Goal: Task Accomplishment & Management: Use online tool/utility

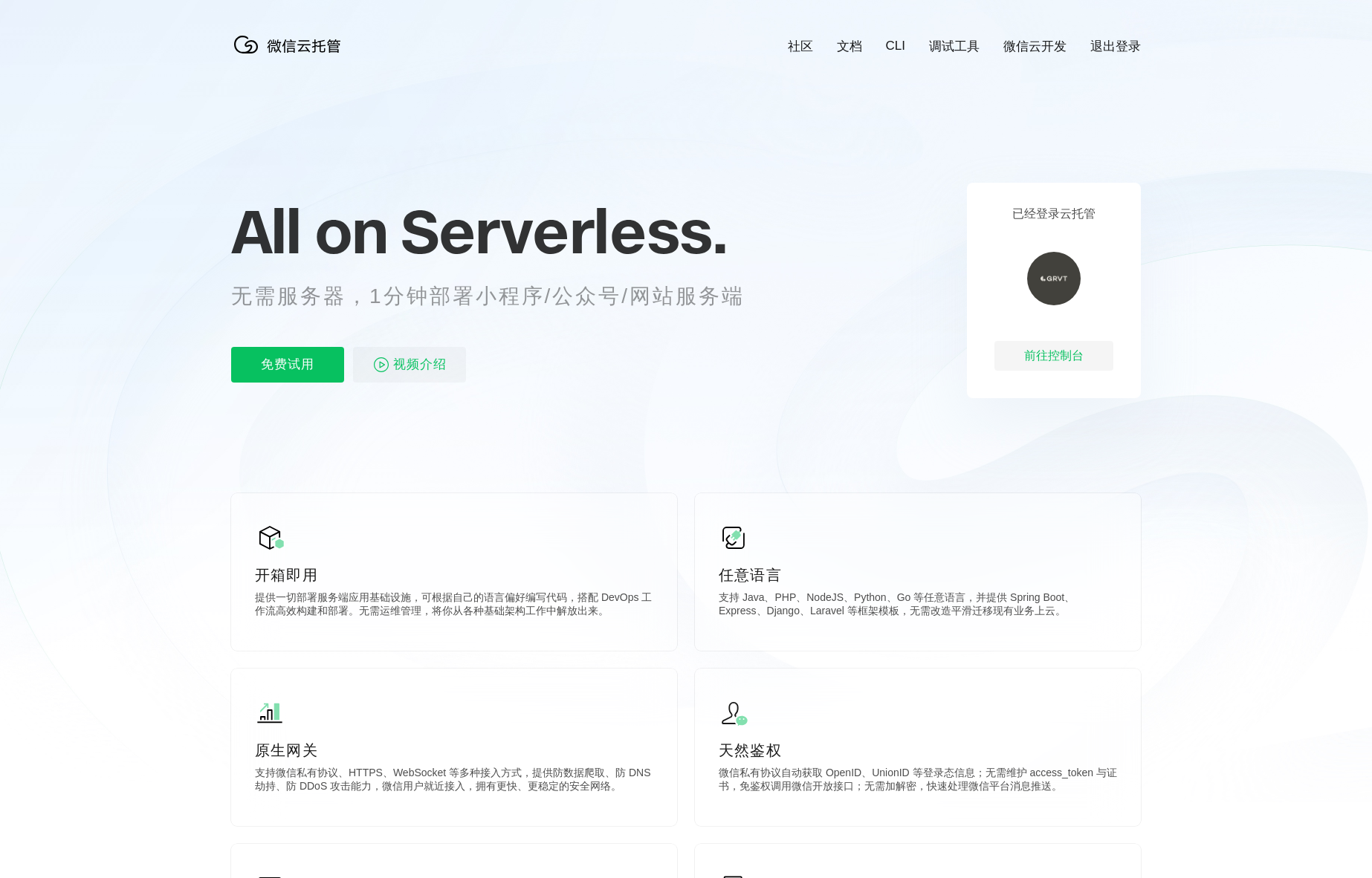
scroll to position [0, 2642]
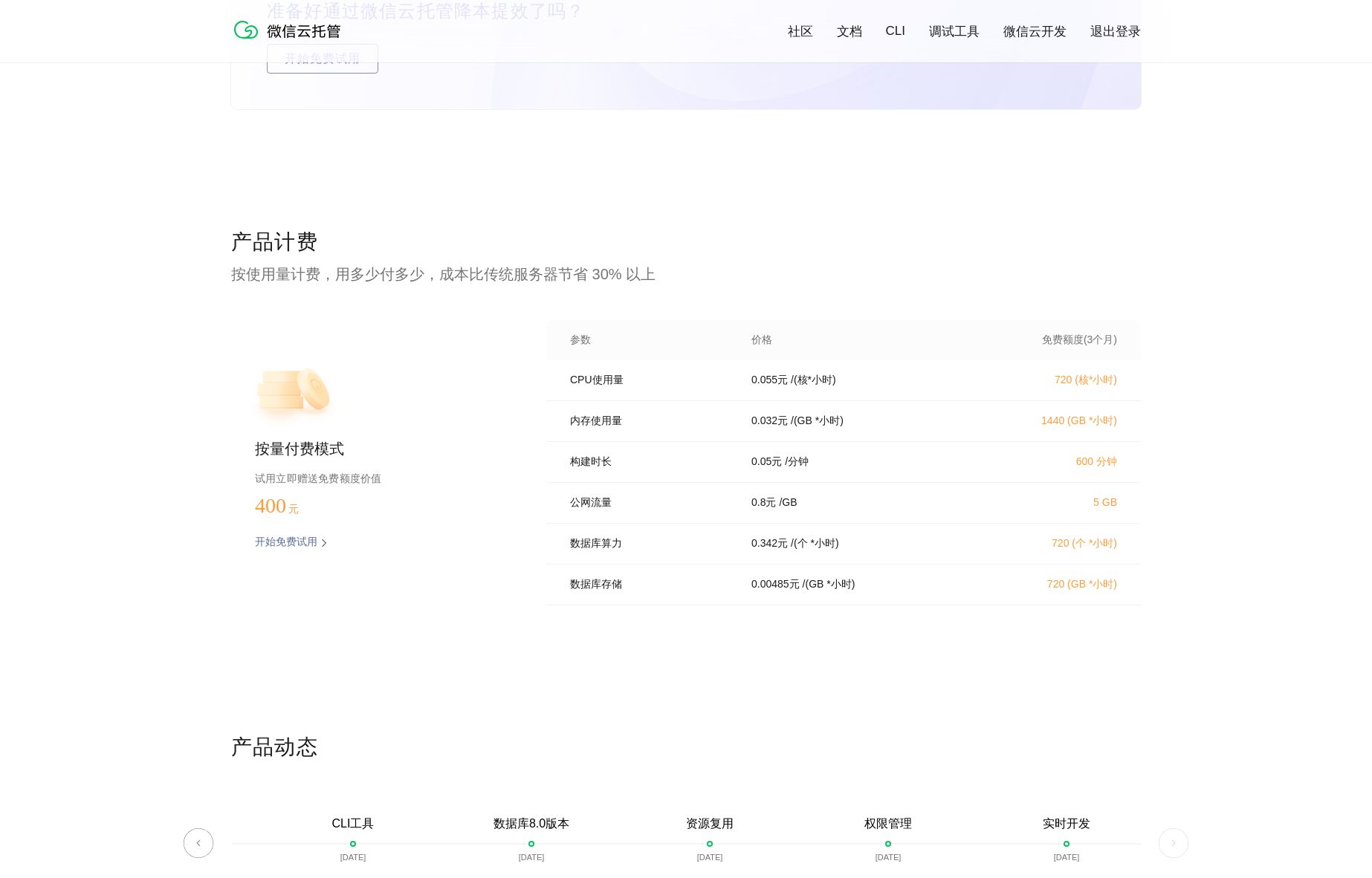
scroll to position [2998, 0]
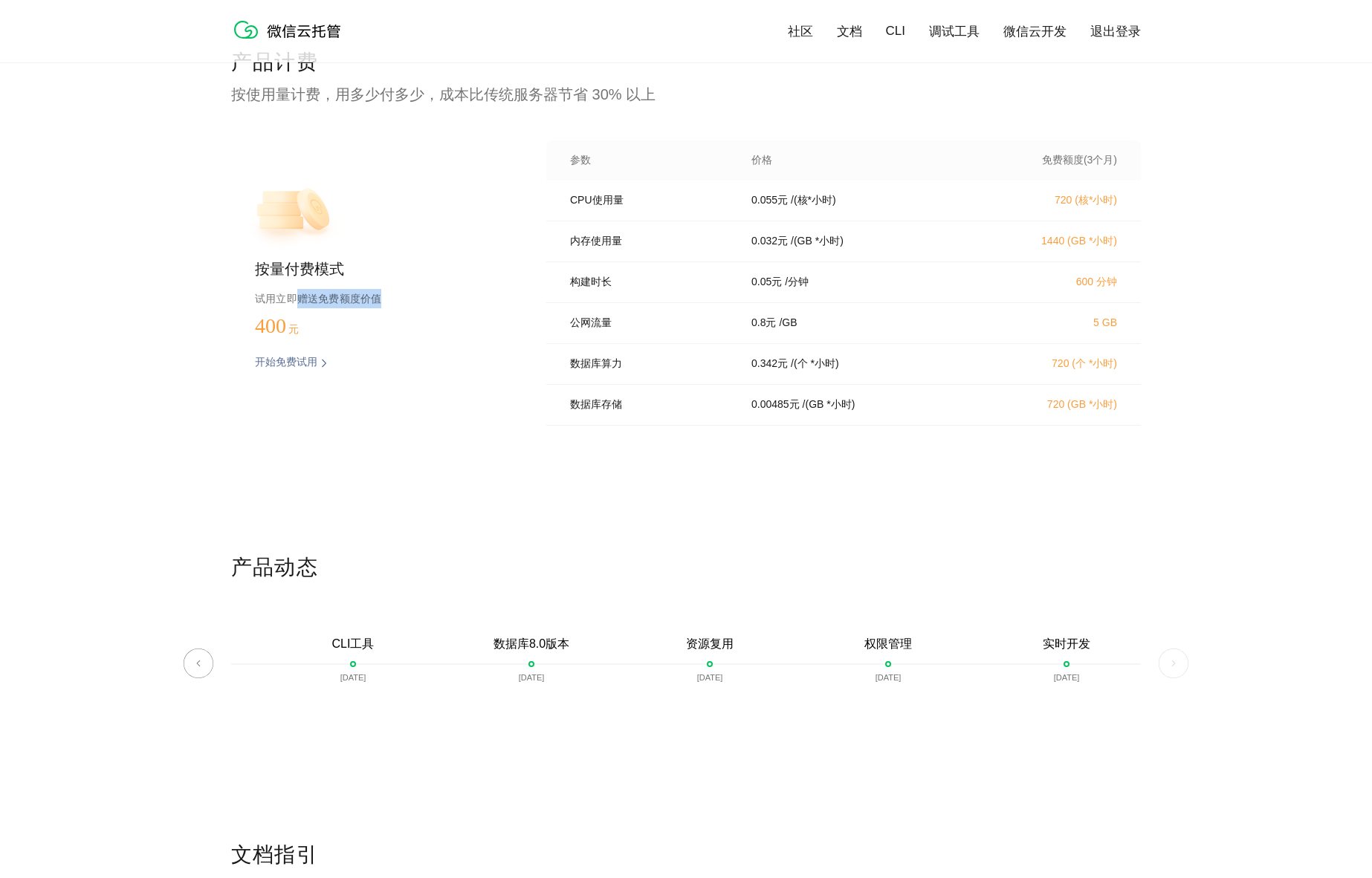
click at [405, 303] on p "试用立即赠送免费额度价值" at bounding box center [376, 298] width 244 height 19
click at [406, 304] on p "试用立即赠送免费额度价值" at bounding box center [376, 298] width 244 height 19
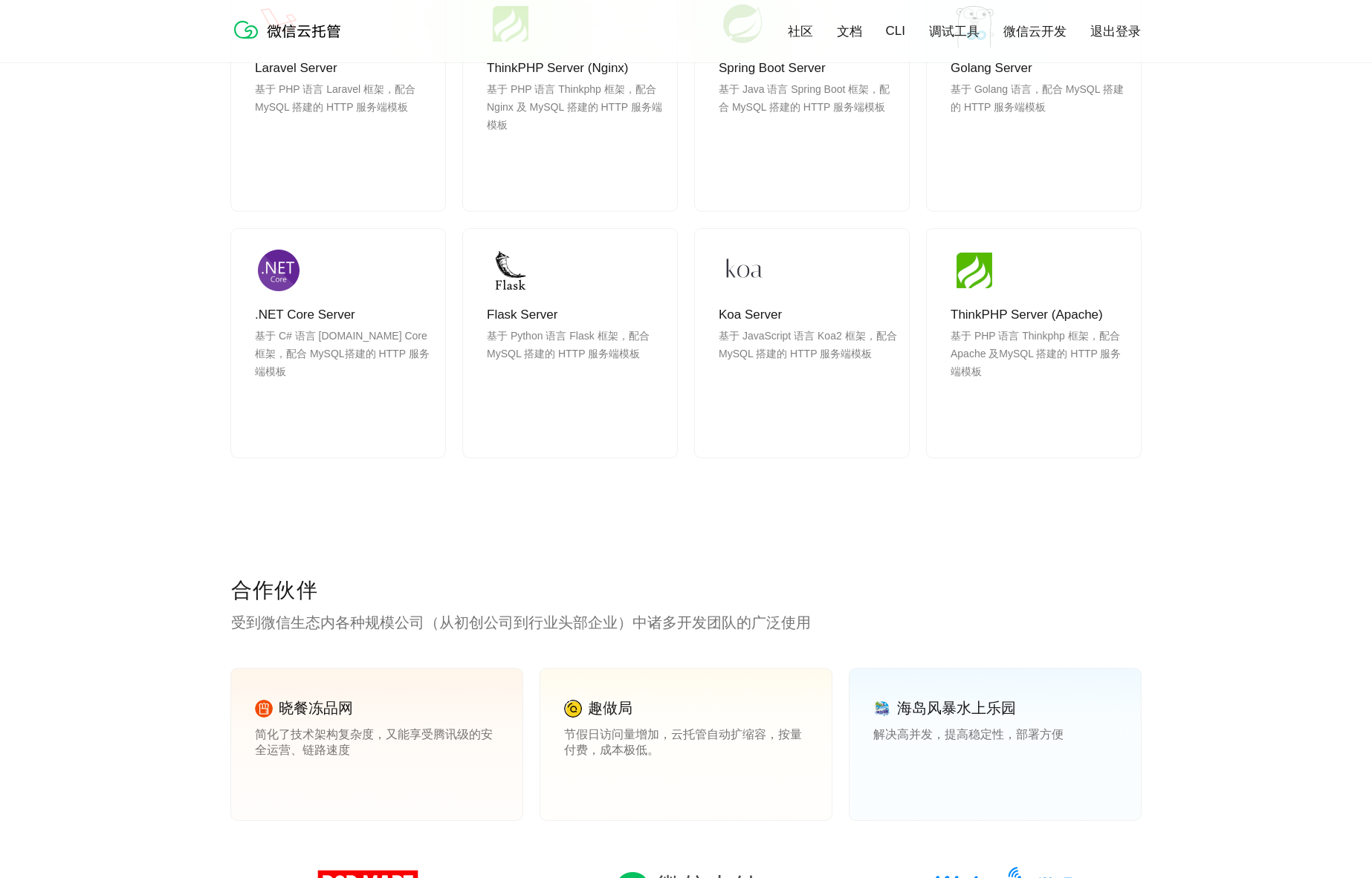
scroll to position [0, 0]
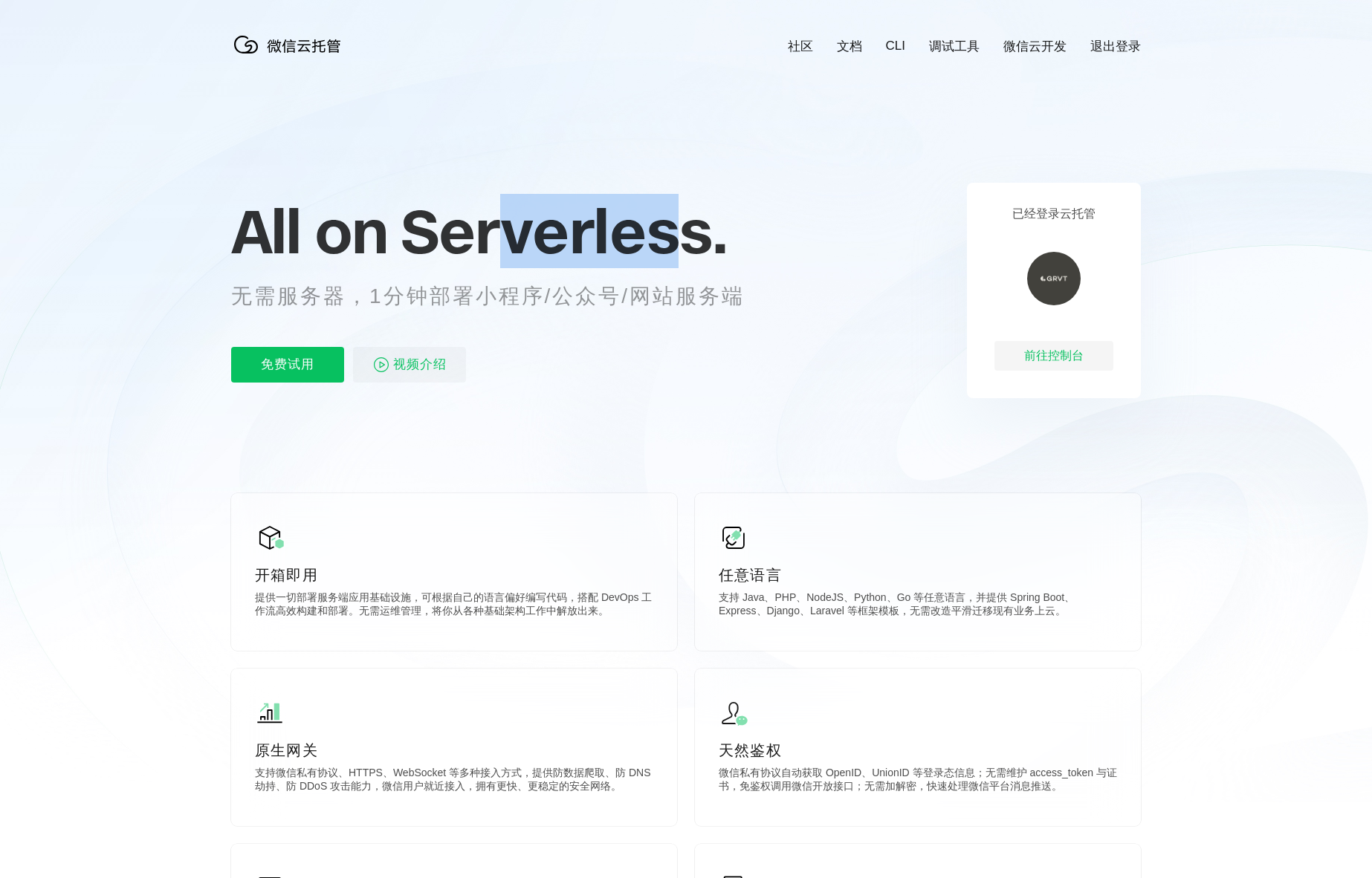
drag, startPoint x: 496, startPoint y: 225, endPoint x: 678, endPoint y: 258, distance: 185.0
click at [678, 258] on span "Serverless." at bounding box center [563, 231] width 326 height 74
drag, startPoint x: 500, startPoint y: 248, endPoint x: 652, endPoint y: 260, distance: 152.5
click at [645, 258] on span "Serverless." at bounding box center [563, 231] width 326 height 74
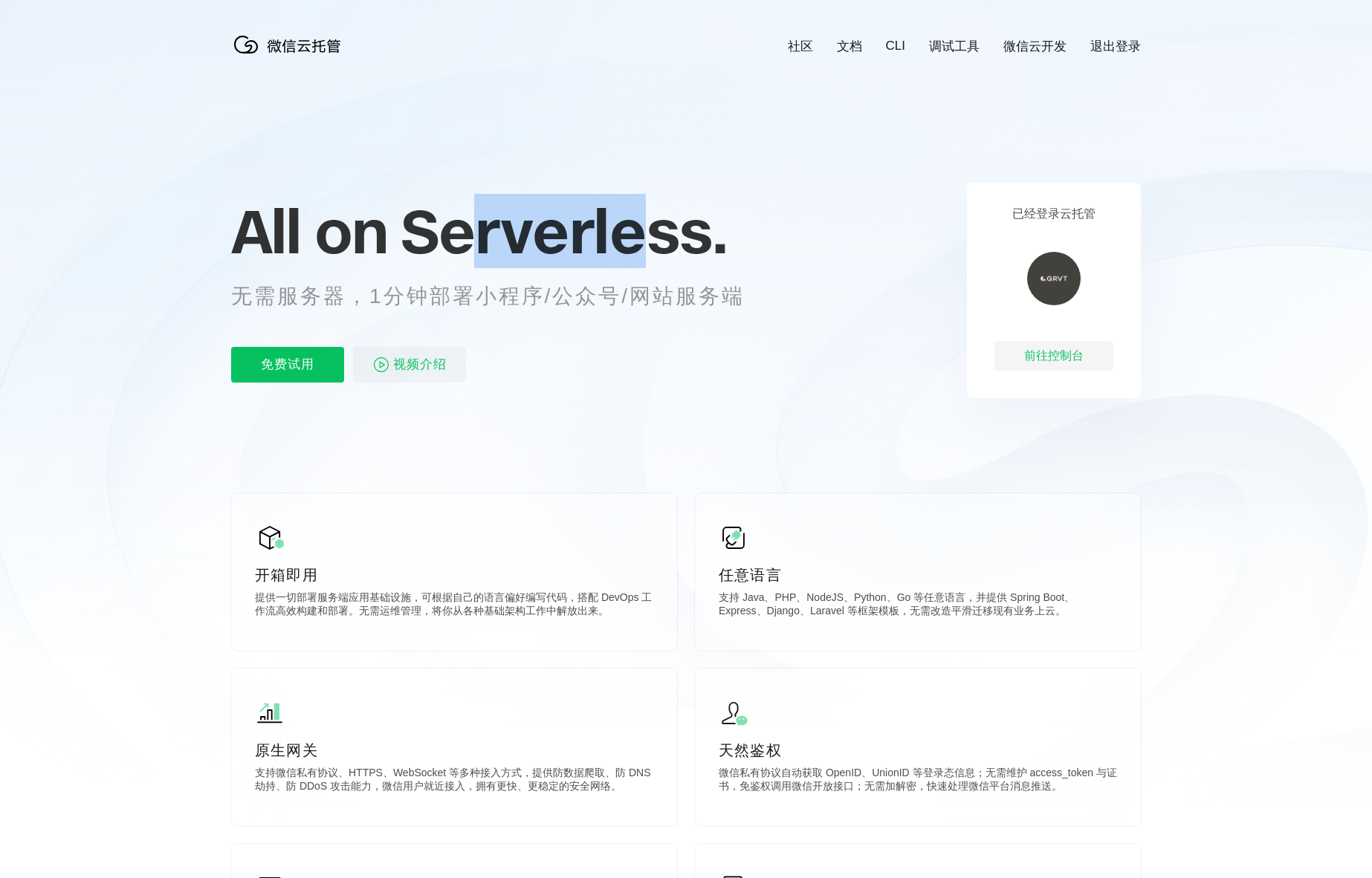
click at [652, 260] on span "Serverless." at bounding box center [563, 231] width 326 height 74
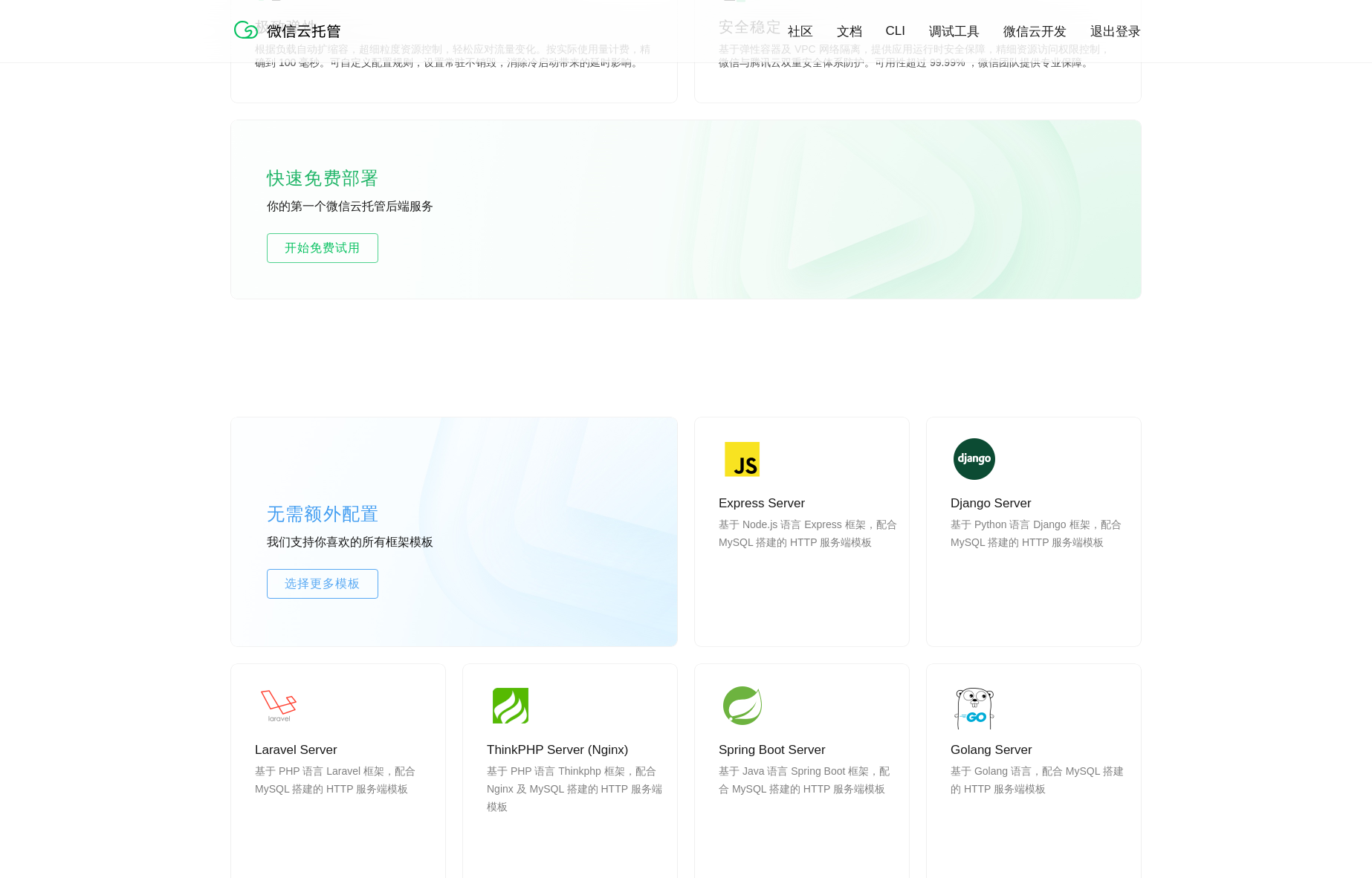
scroll to position [1182, 0]
